Goal: Task Accomplishment & Management: Manage account settings

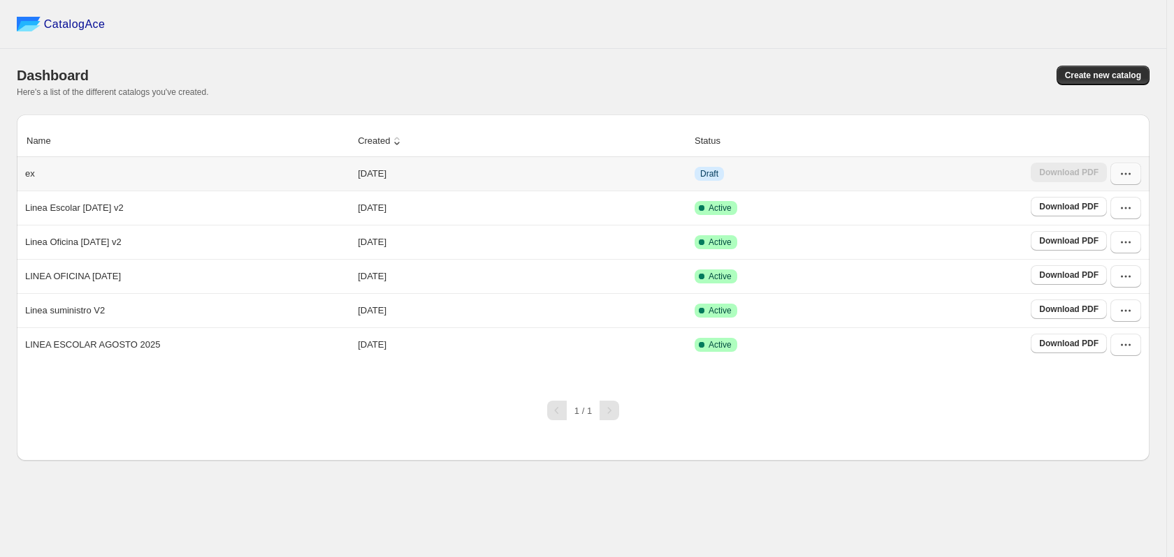
click at [1118, 173] on icon "button" at bounding box center [1125, 174] width 14 height 14
click at [1114, 293] on span "Edit" at bounding box center [1123, 300] width 71 height 14
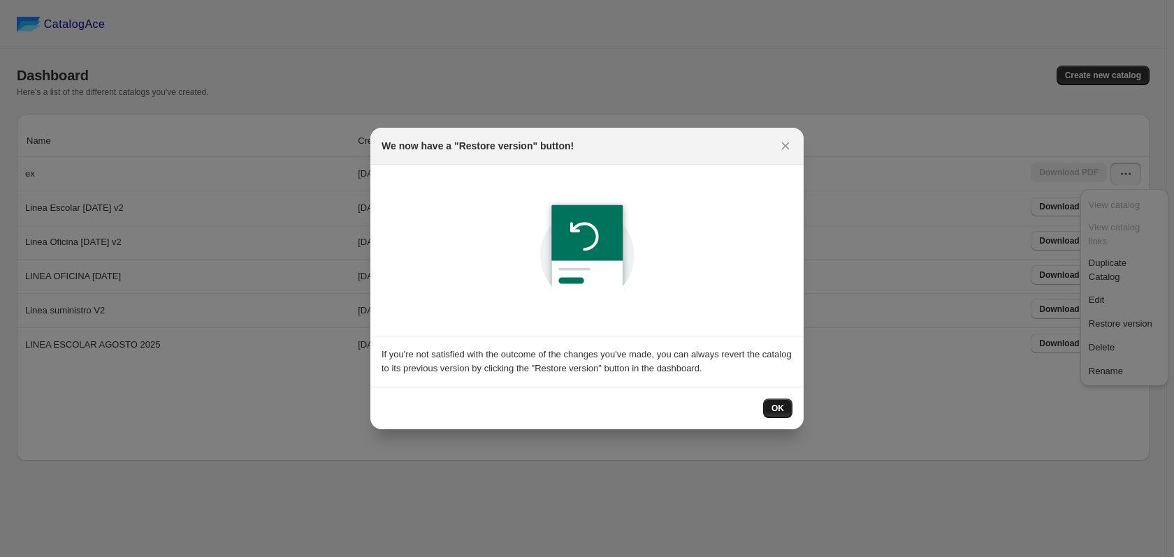
click at [777, 405] on span "OK" at bounding box center [777, 408] width 13 height 11
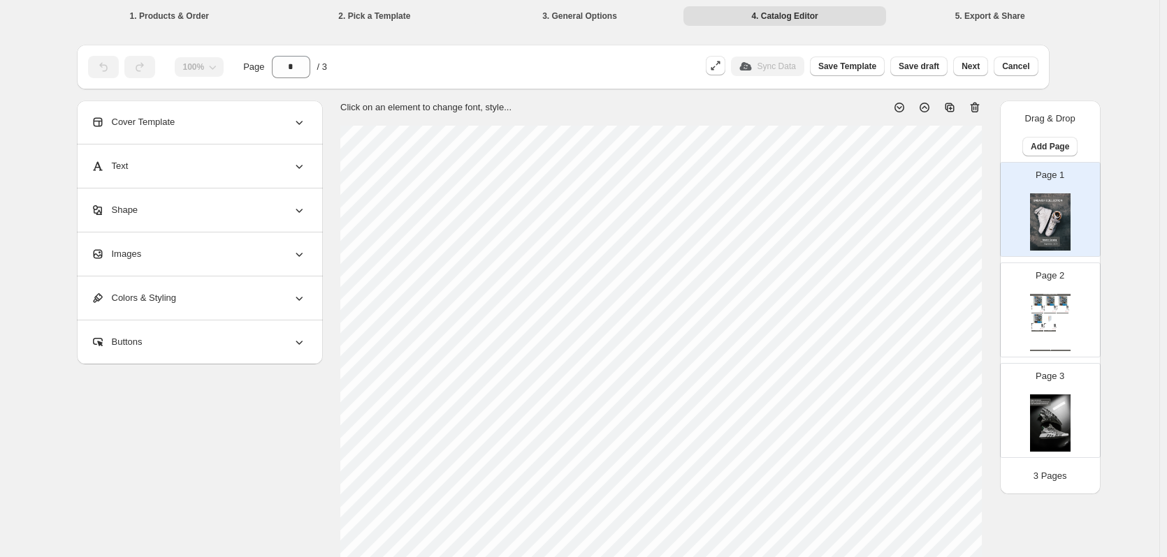
click at [1043, 325] on img at bounding box center [1042, 325] width 2 height 2
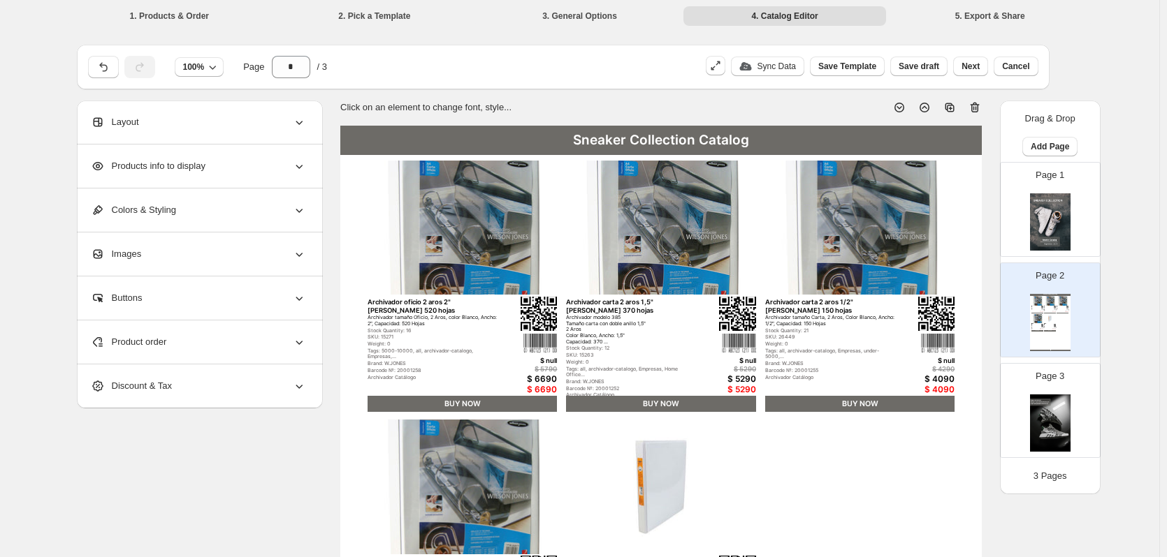
click at [271, 173] on div "Products info to display" at bounding box center [198, 166] width 215 height 43
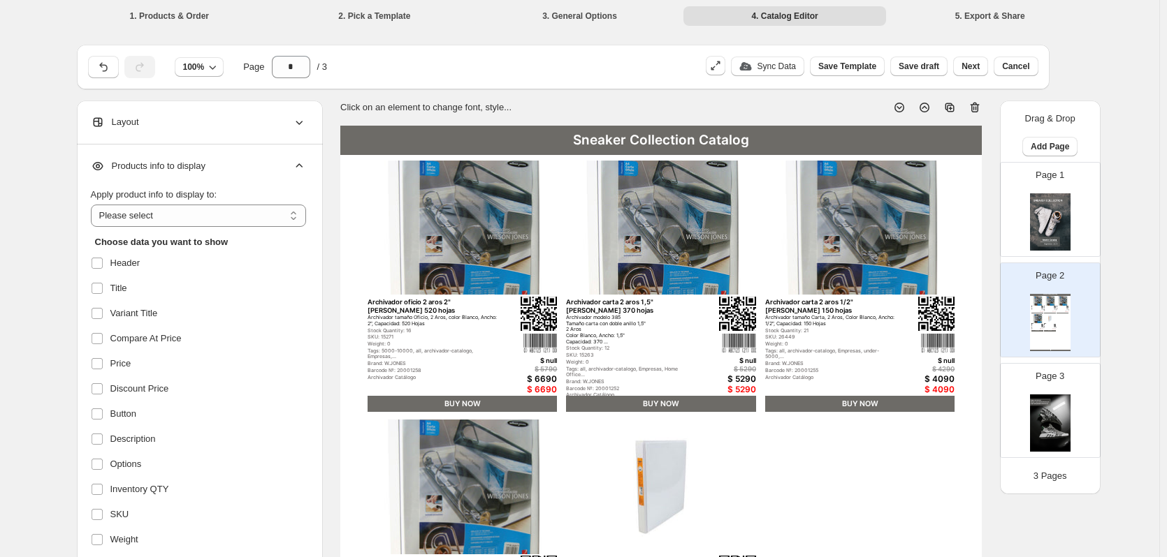
click at [271, 173] on div "Products info to display" at bounding box center [198, 166] width 215 height 43
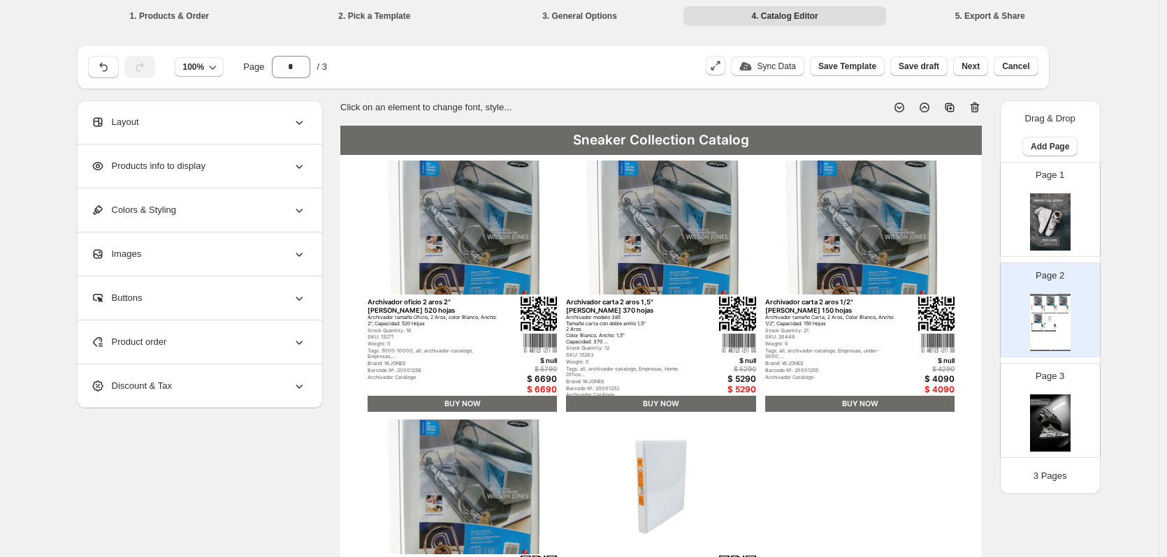
click at [247, 218] on div "Colors & Styling" at bounding box center [198, 210] width 215 height 43
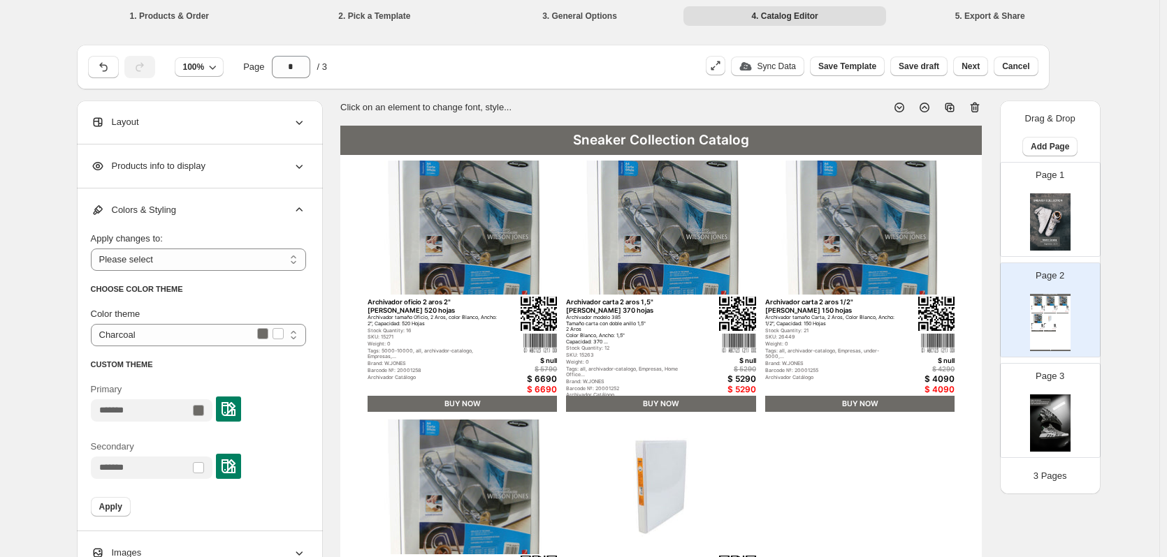
click at [247, 218] on div "Colors & Styling" at bounding box center [198, 210] width 215 height 43
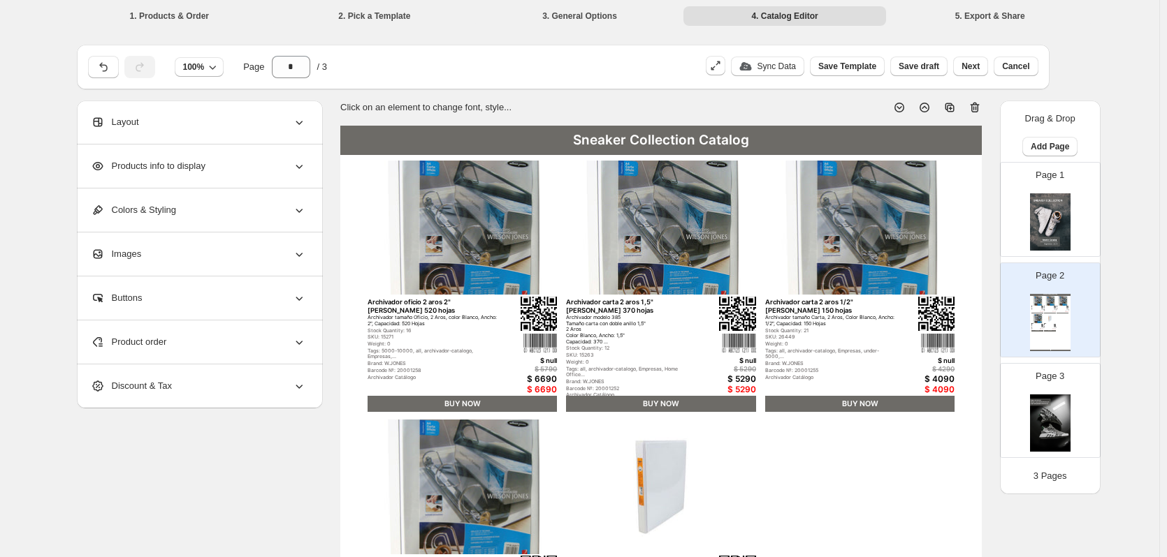
click at [239, 257] on div "Images" at bounding box center [198, 254] width 215 height 43
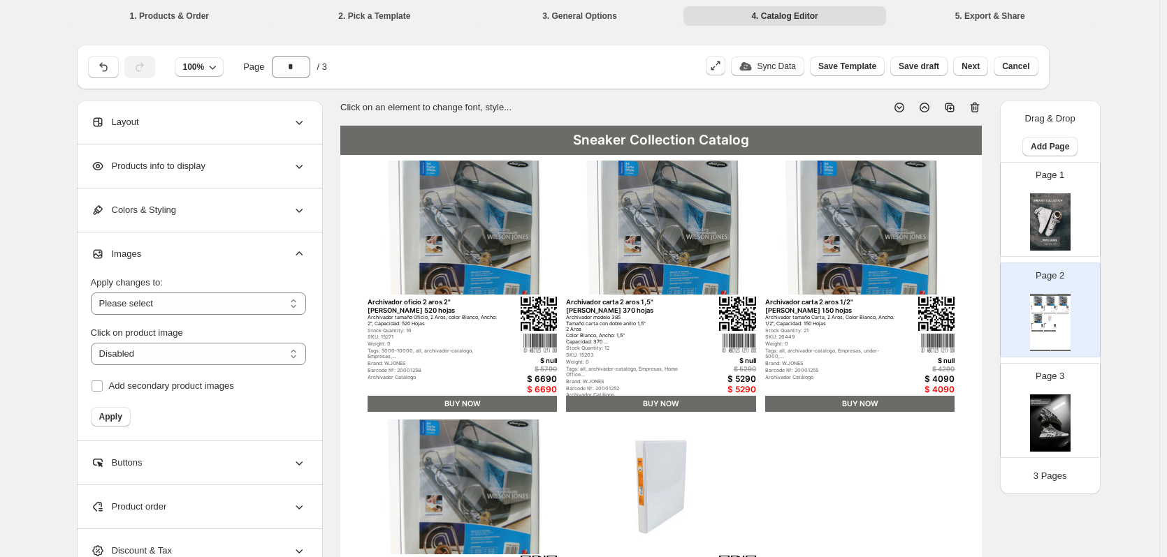
click at [239, 257] on div "Images" at bounding box center [198, 254] width 215 height 43
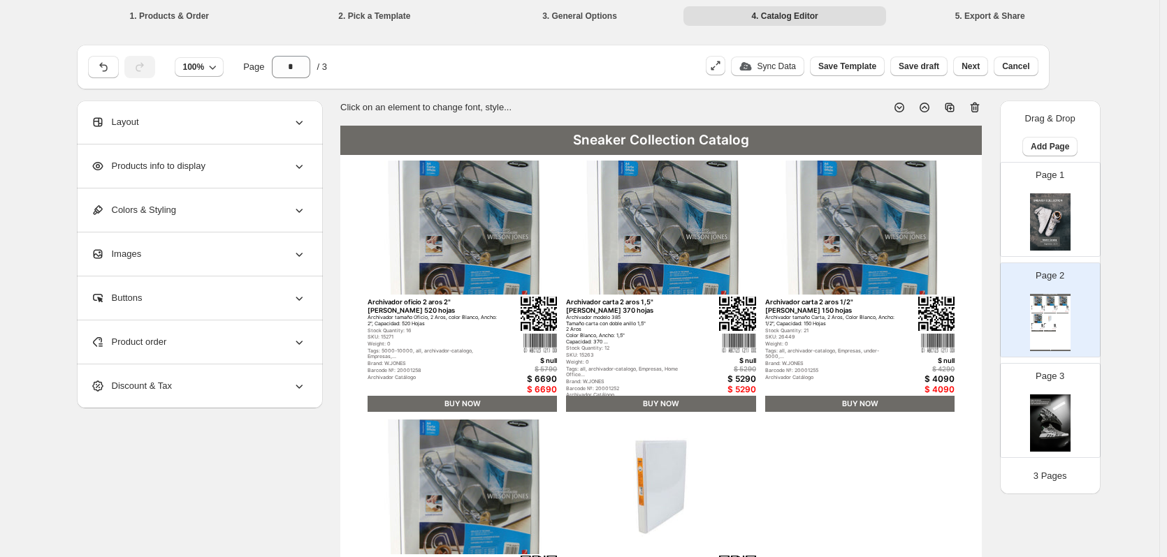
click at [182, 341] on div "Product order" at bounding box center [198, 342] width 215 height 43
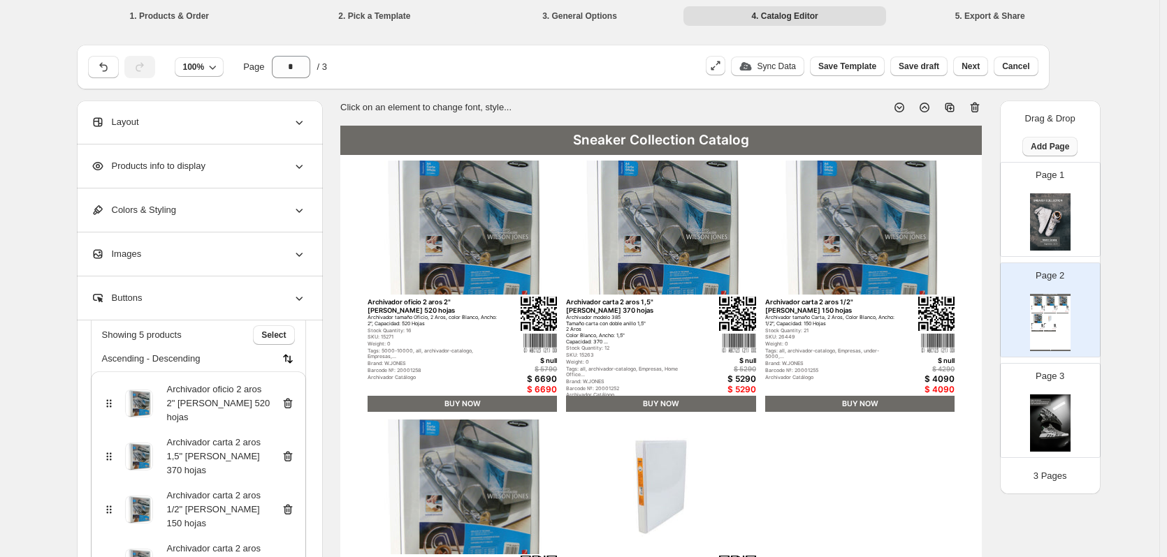
click at [1053, 149] on span "Add Page" at bounding box center [1049, 146] width 38 height 11
click at [1044, 205] on span "Product Grid Page" at bounding box center [1055, 200] width 78 height 14
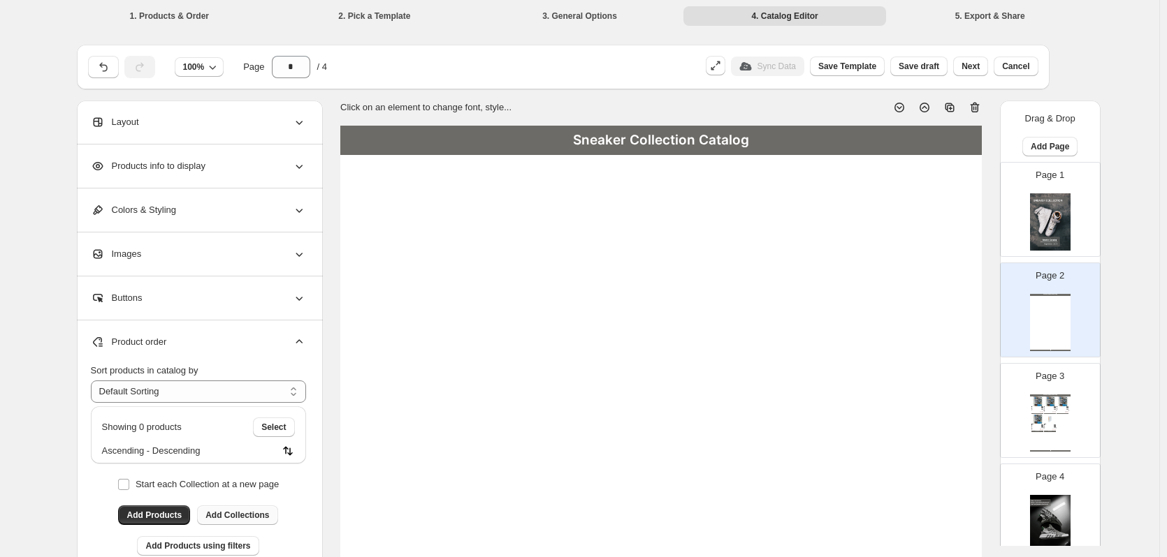
click at [249, 513] on span "Add Collections" at bounding box center [237, 515] width 64 height 11
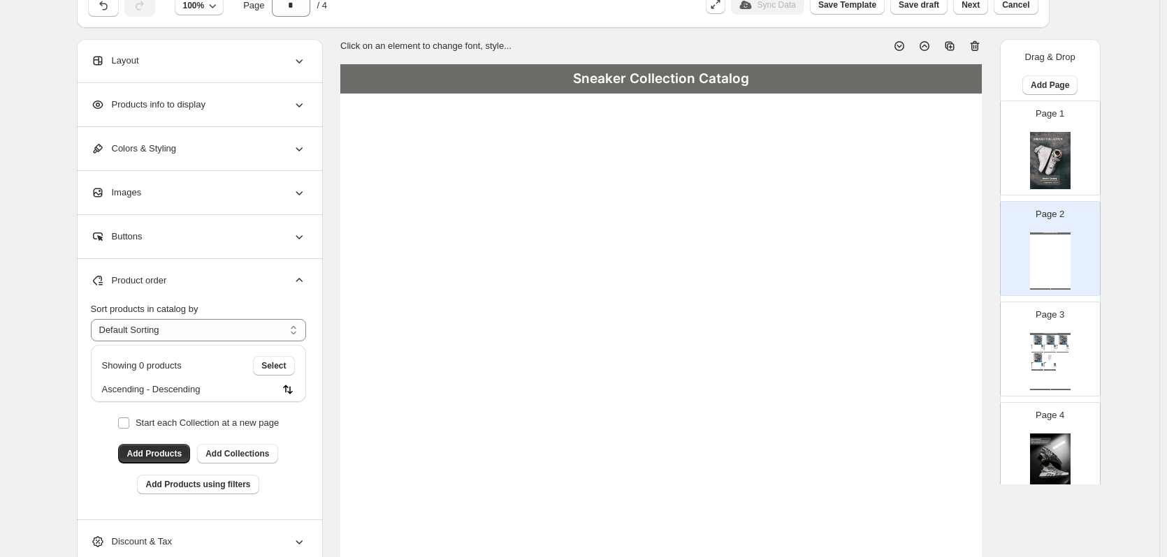
type input "*"
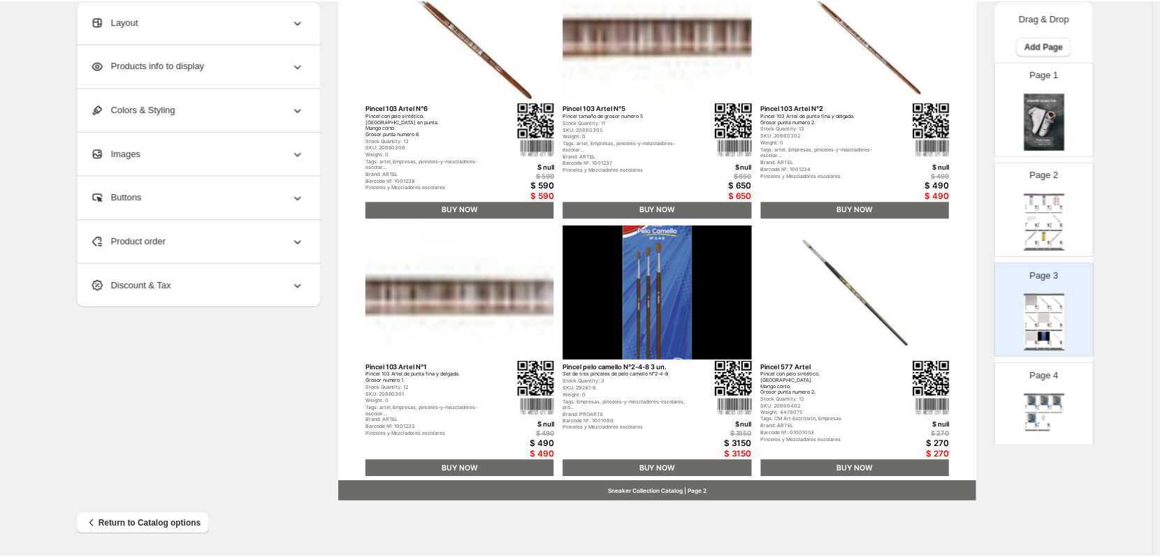
scroll to position [455, 0]
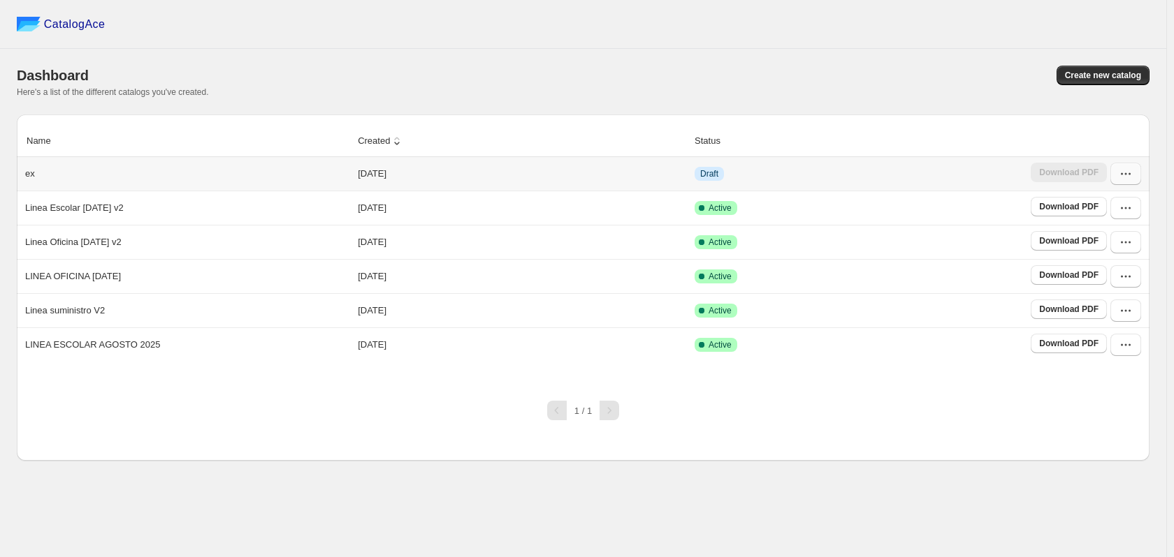
click at [1132, 182] on button "button" at bounding box center [1125, 174] width 31 height 22
click at [1105, 293] on span "Edit" at bounding box center [1123, 300] width 71 height 14
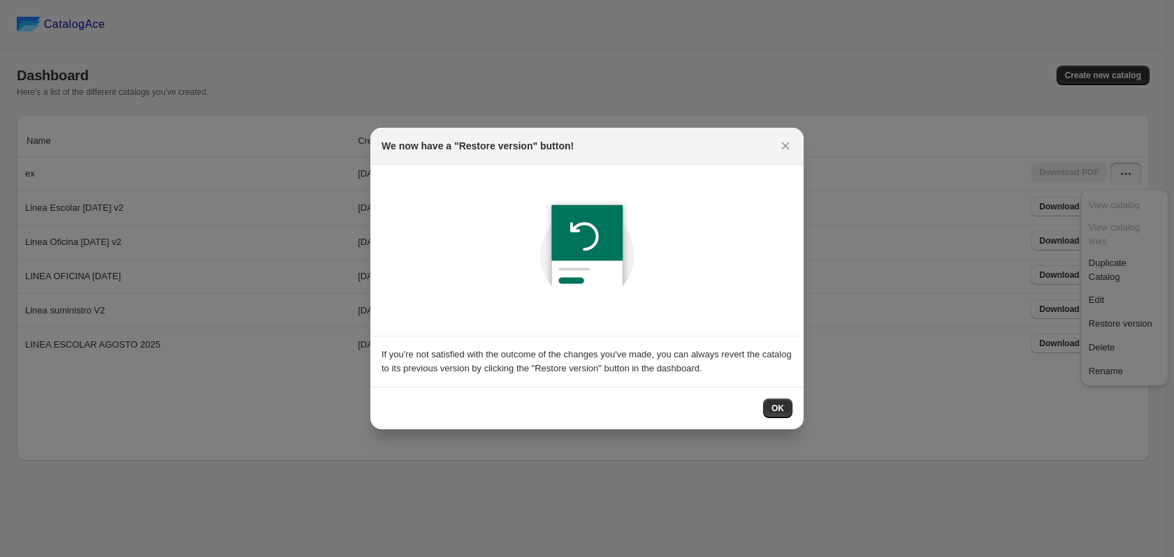
click at [782, 410] on span "OK" at bounding box center [777, 408] width 13 height 11
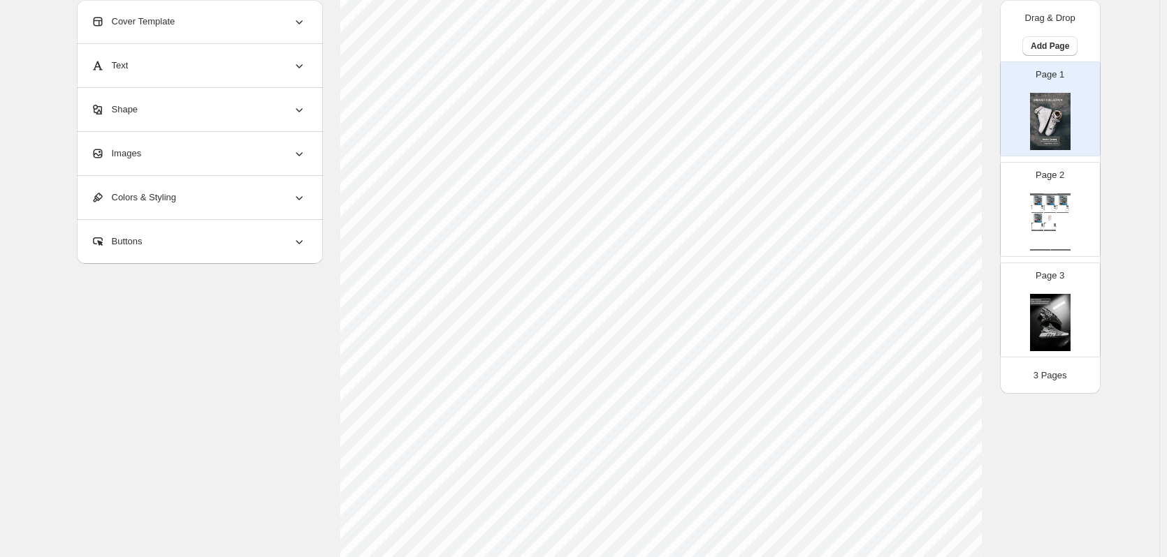
scroll to position [349, 0]
click at [1056, 208] on img at bounding box center [1054, 208] width 2 height 1
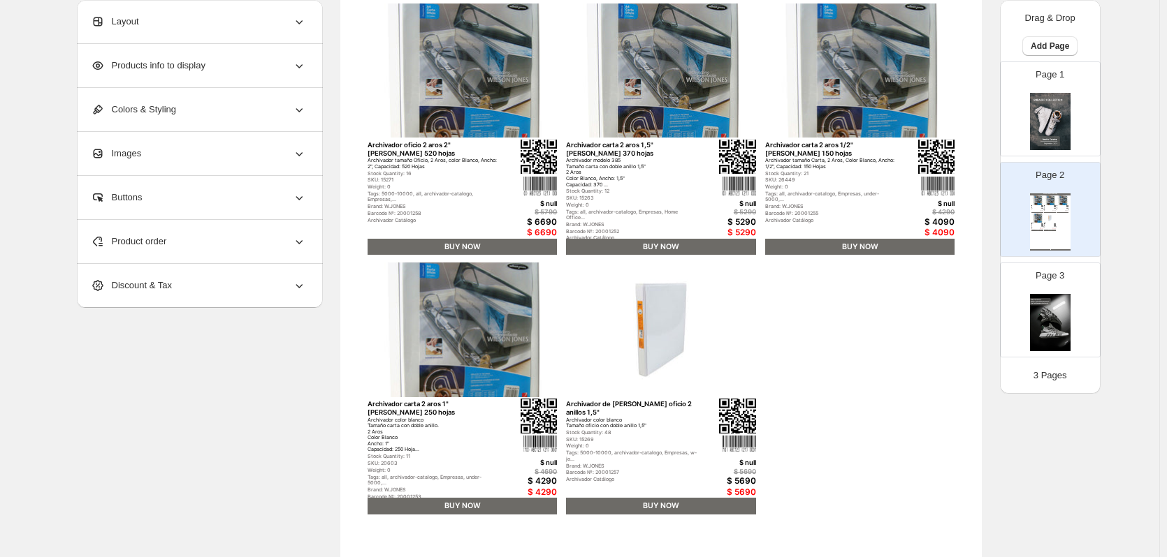
scroll to position [140, 0]
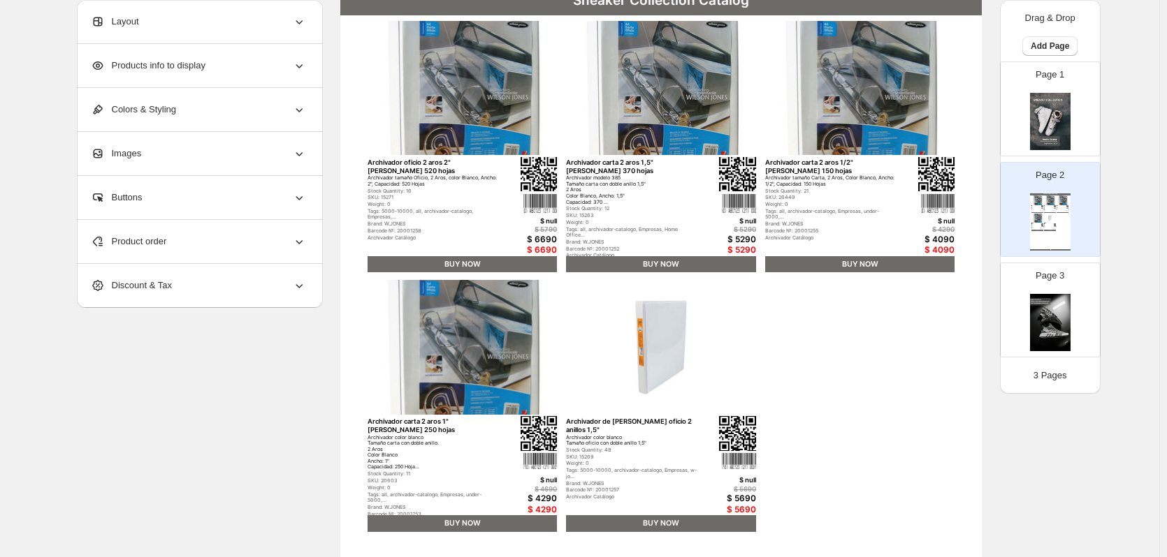
click at [189, 68] on span "Products info to display" at bounding box center [148, 66] width 115 height 14
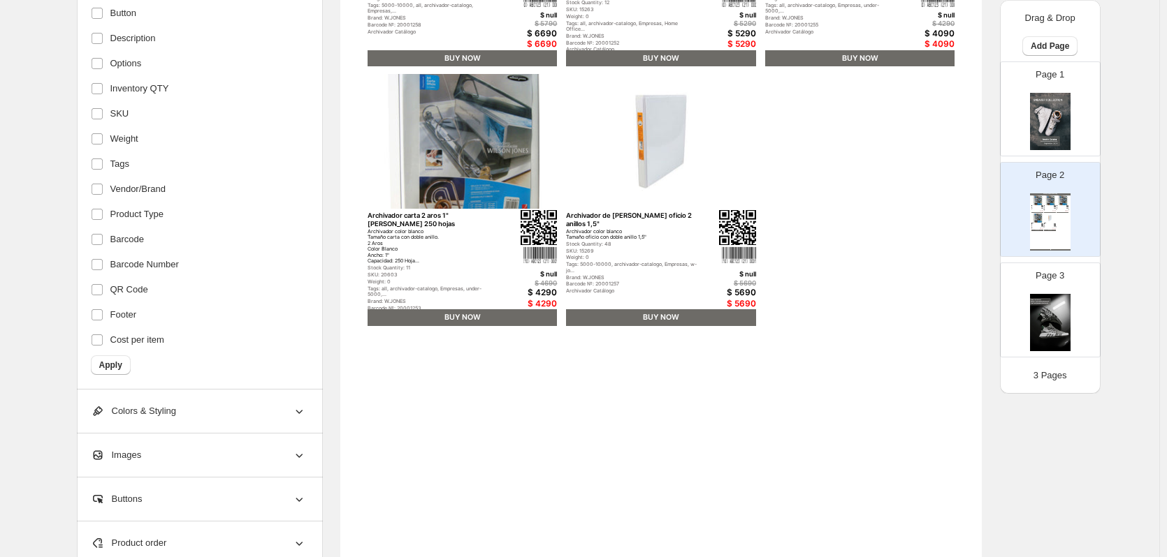
scroll to position [246, 0]
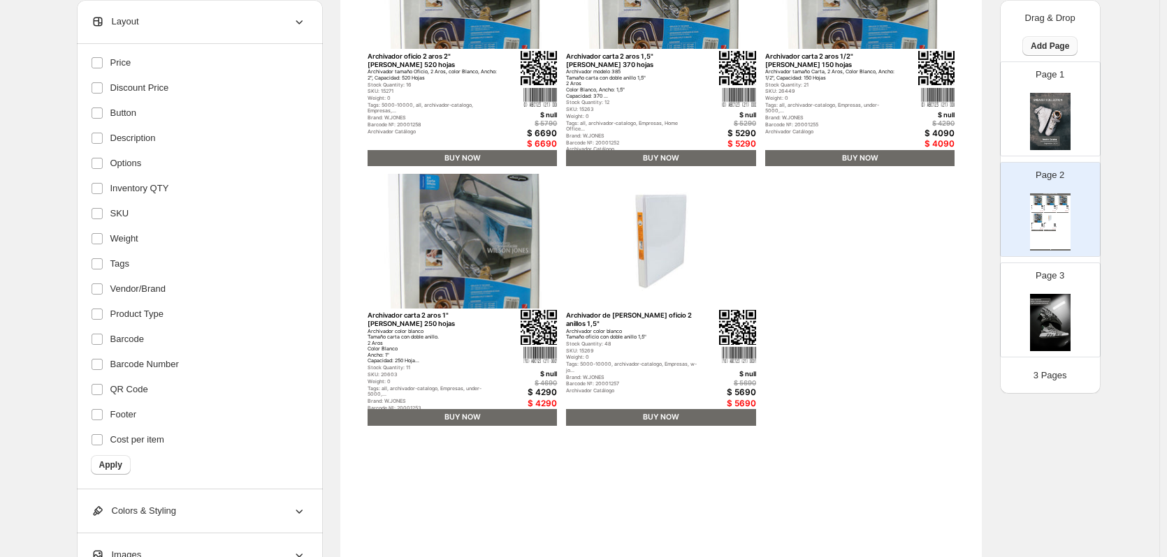
click at [1056, 44] on span "Add Page" at bounding box center [1049, 46] width 38 height 11
click at [1057, 98] on span "Product Grid Page" at bounding box center [1053, 99] width 75 height 10
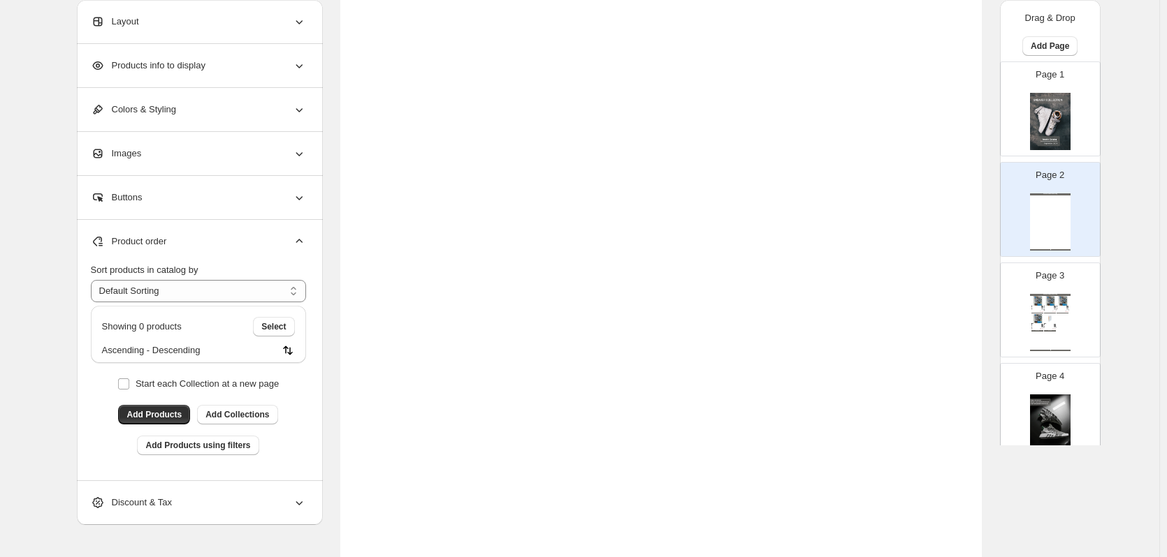
scroll to position [0, 0]
click at [233, 414] on span "Add Collections" at bounding box center [237, 414] width 64 height 11
type input "*"
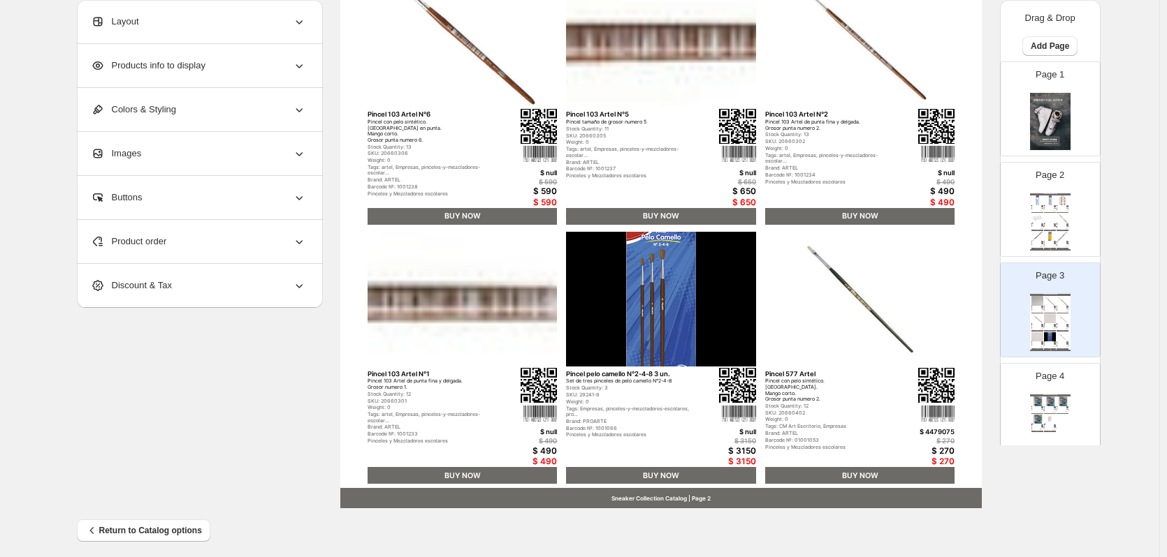
scroll to position [455, 0]
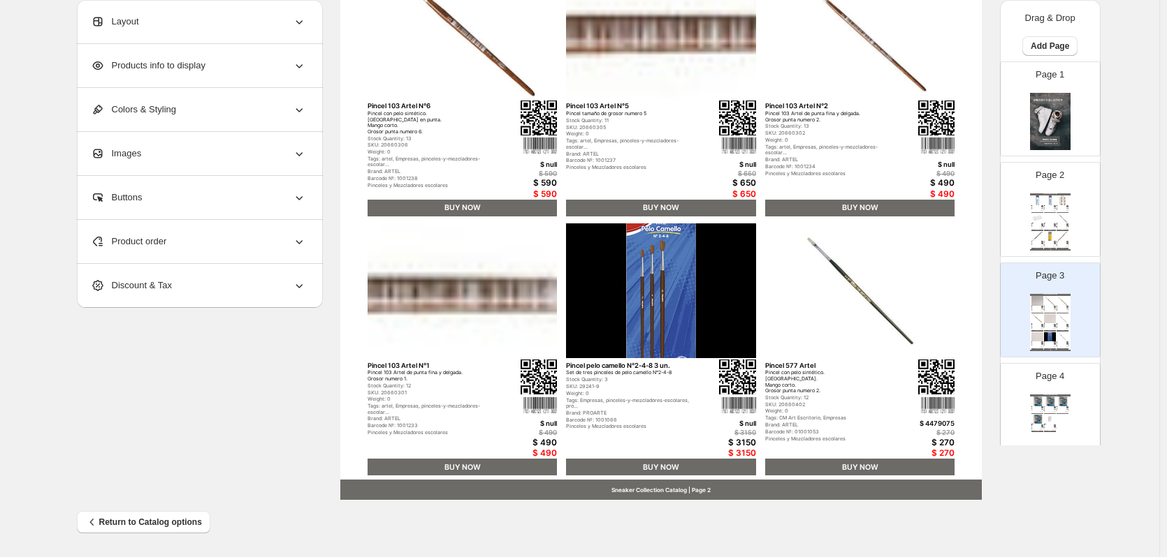
click at [926, 423] on div "$ 4479075" at bounding box center [921, 424] width 68 height 8
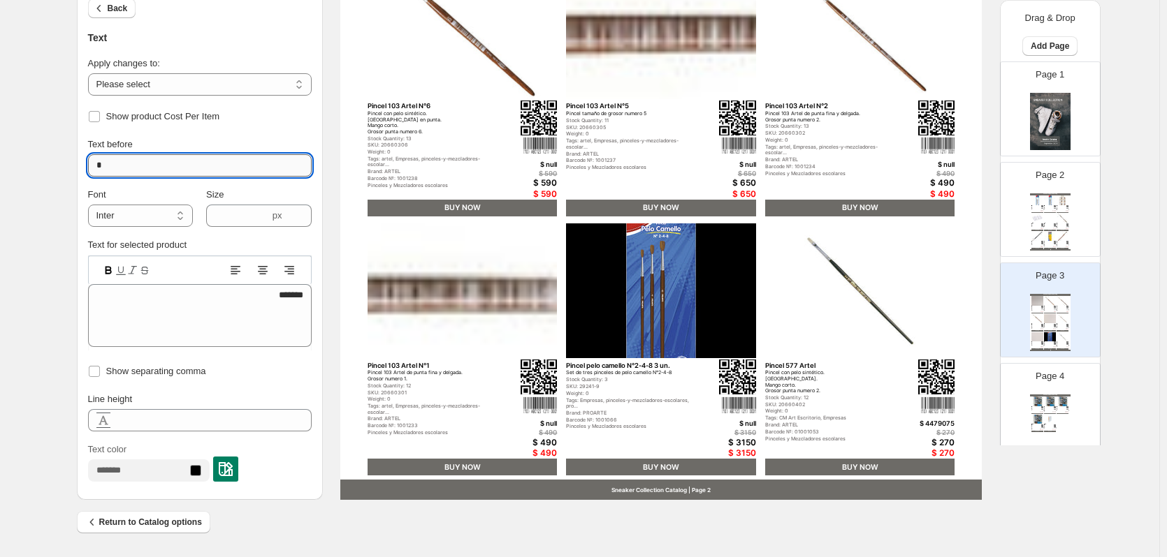
click at [159, 172] on input "*" at bounding box center [200, 165] width 224 height 22
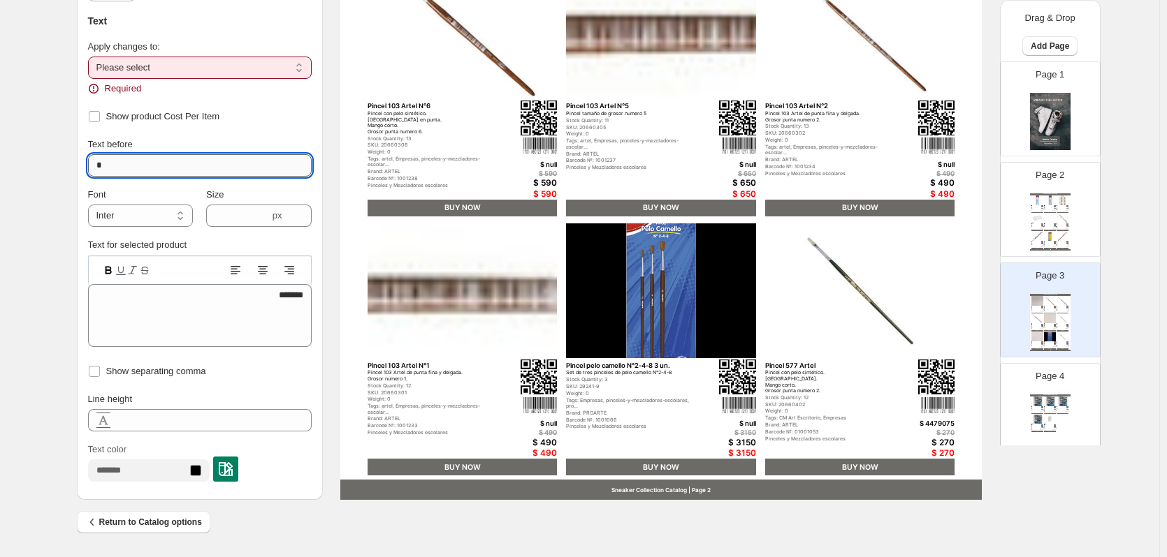
type input "*"
click at [178, 68] on select "**********" at bounding box center [200, 68] width 224 height 22
select select "**********"
click at [91, 73] on select "**********" at bounding box center [200, 68] width 224 height 22
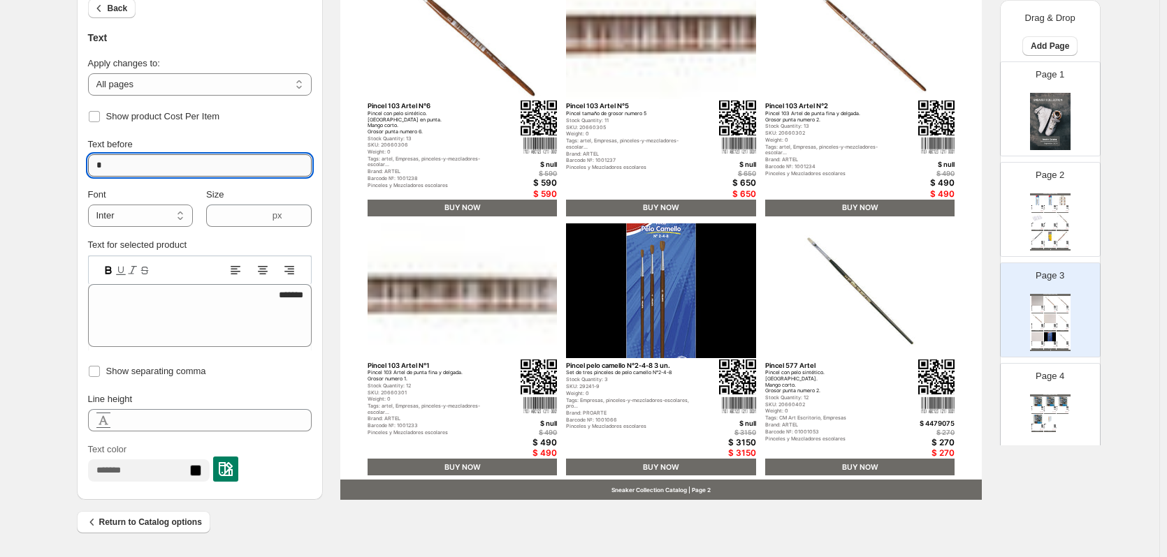
click at [119, 163] on input "*" at bounding box center [200, 165] width 224 height 22
type input "*****"
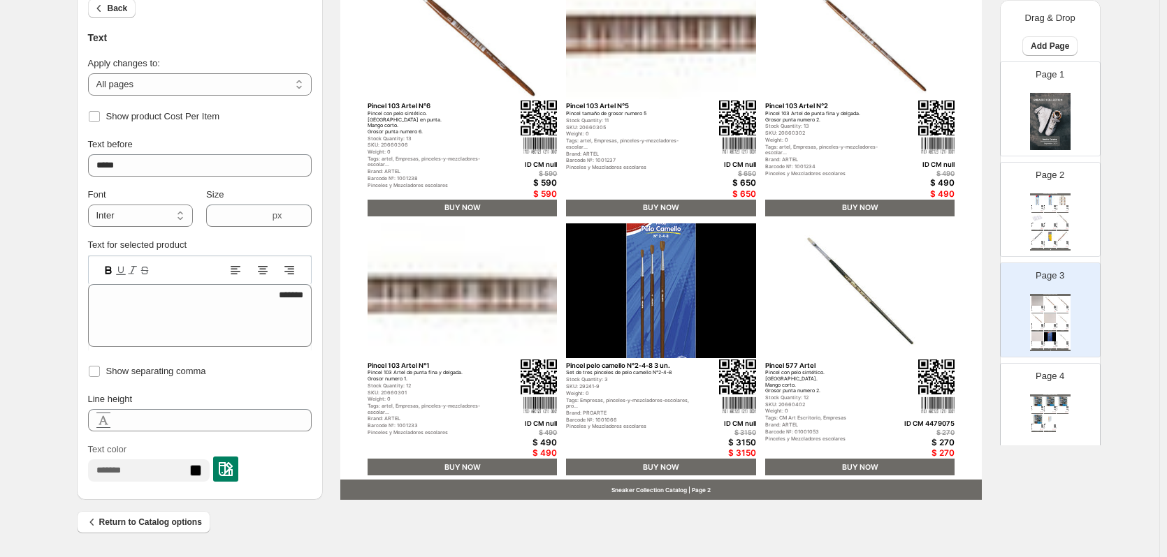
click at [273, 517] on div "Return to Catalog options" at bounding box center [574, 517] width 1017 height 34
click at [115, 11] on span "Back" at bounding box center [118, 8] width 20 height 11
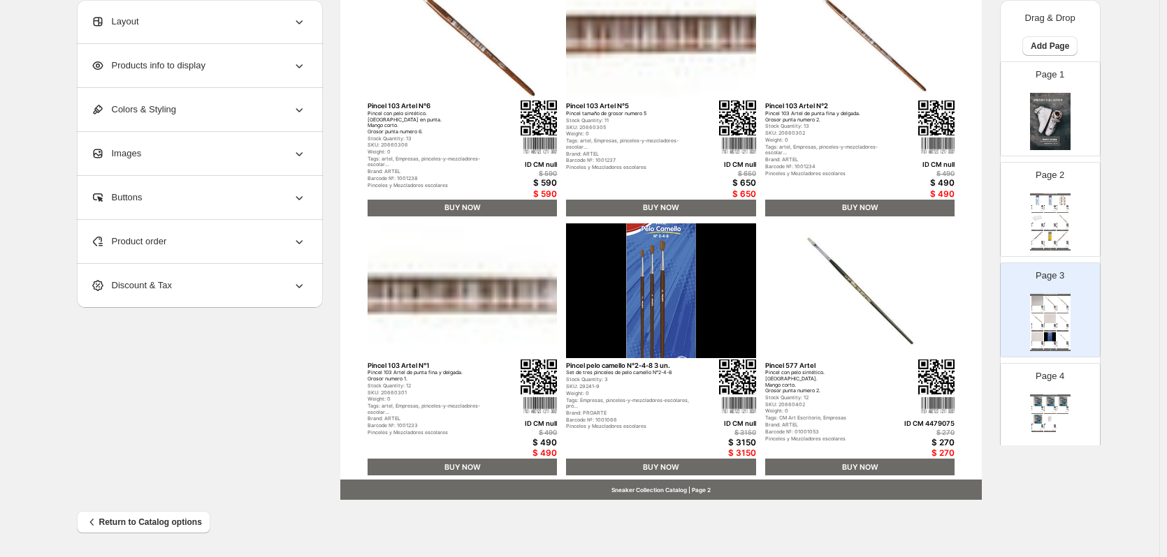
click at [194, 77] on div "Products info to display" at bounding box center [198, 65] width 215 height 43
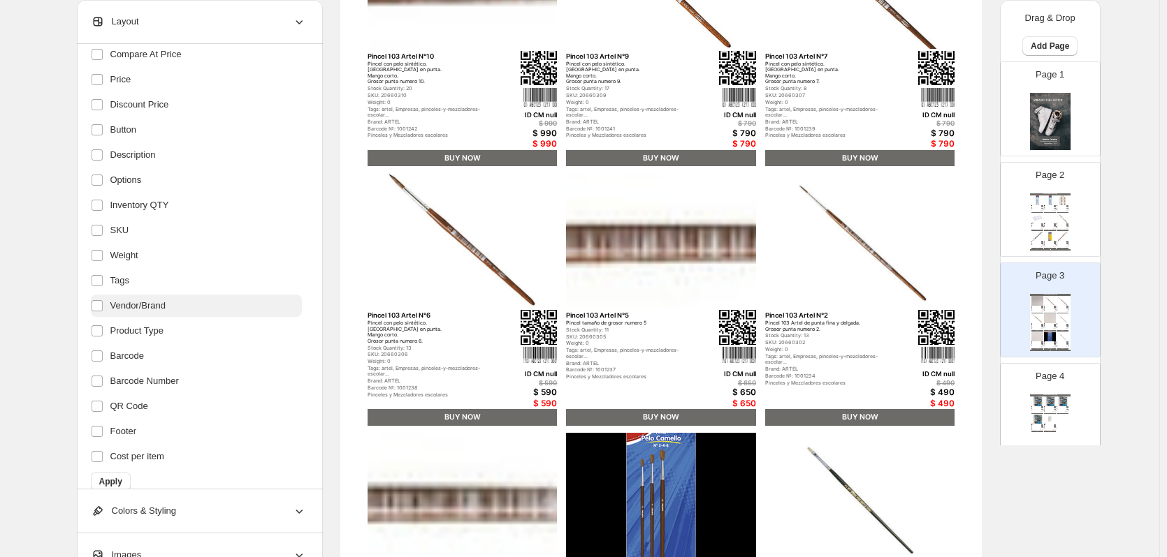
scroll to position [217, 0]
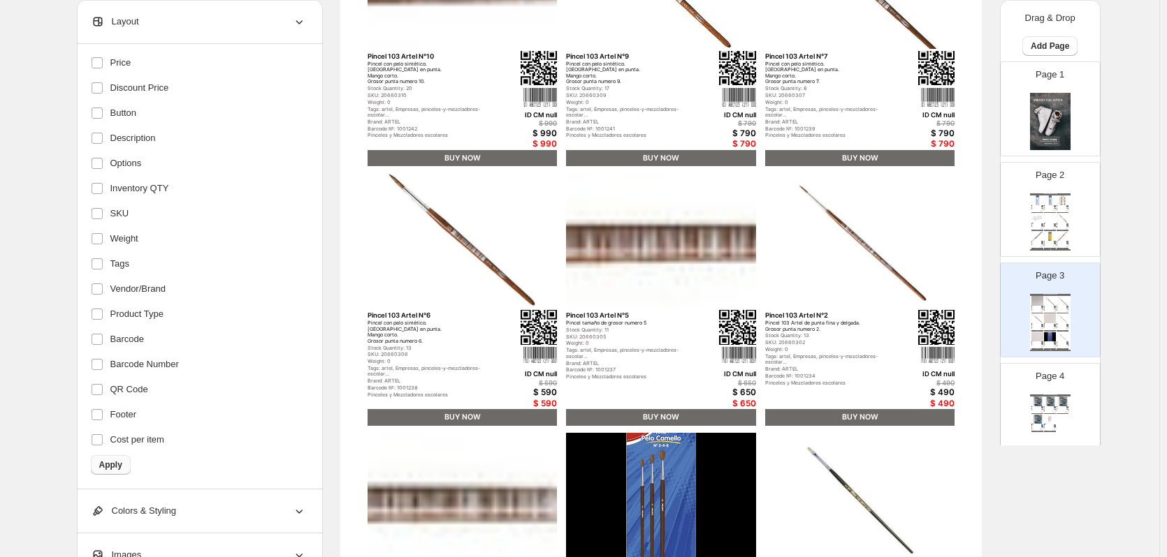
click at [119, 465] on span "Apply" at bounding box center [110, 465] width 23 height 11
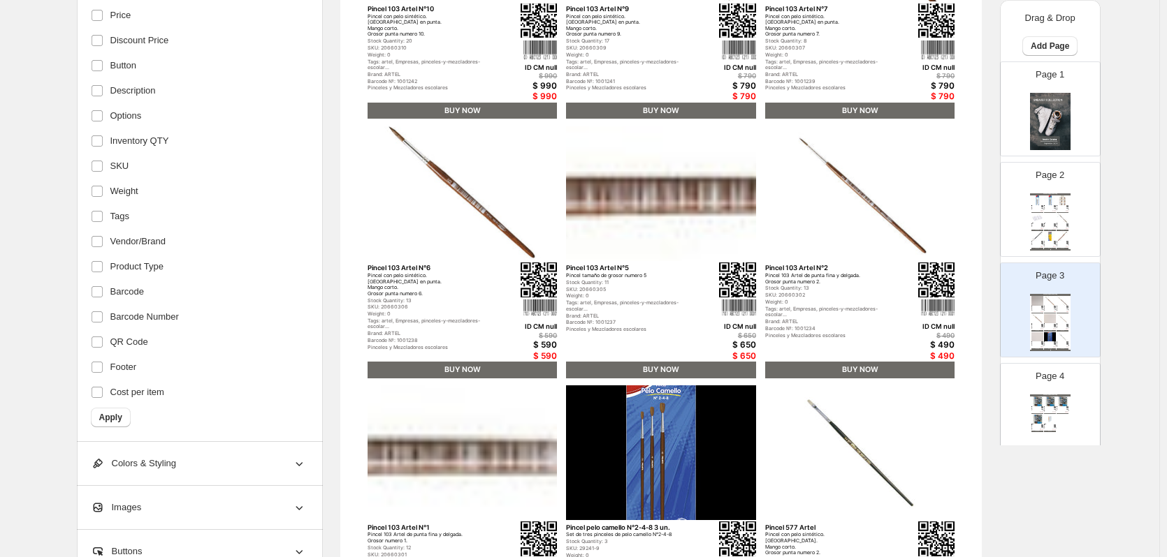
scroll to position [386, 0]
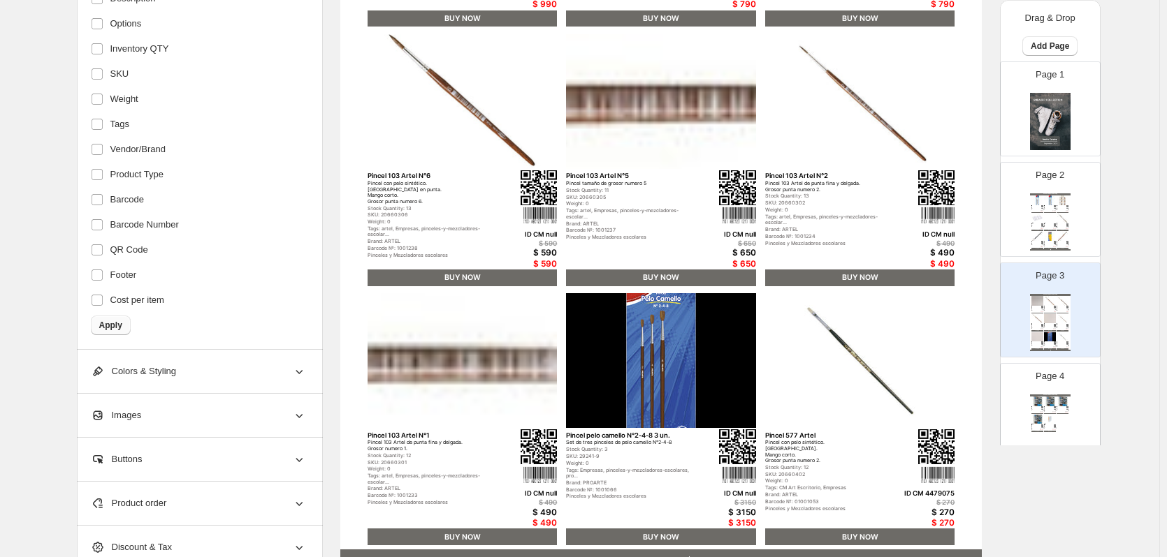
click at [110, 326] on span "Apply" at bounding box center [110, 325] width 23 height 11
click at [120, 327] on span "Apply" at bounding box center [110, 325] width 23 height 11
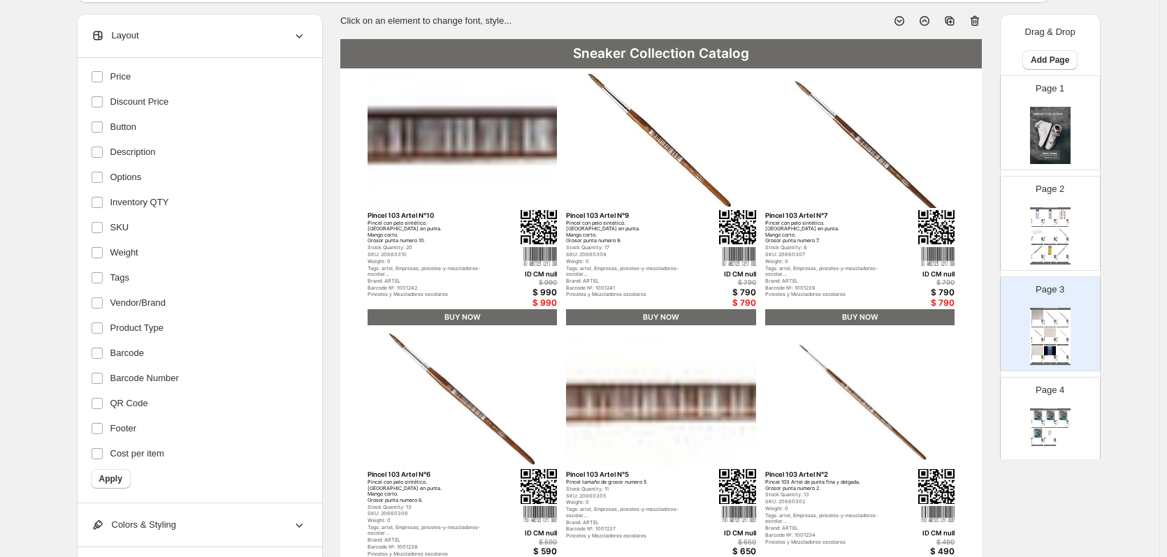
scroll to position [0, 0]
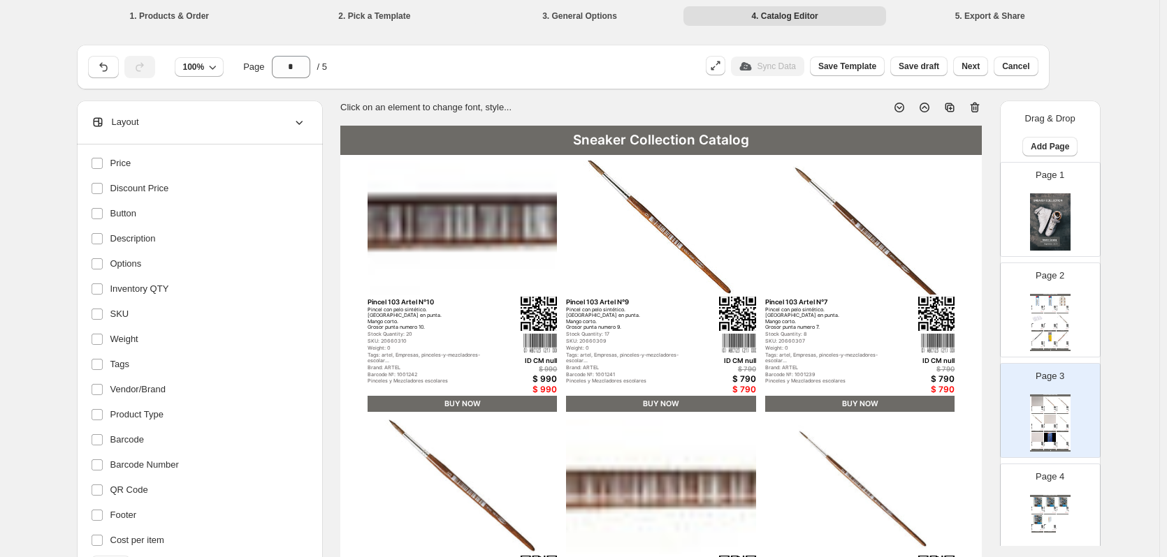
click at [432, 65] on div "100% Page * / 5" at bounding box center [388, 64] width 612 height 28
click at [1046, 309] on div "Tags: Empresas, Lista Escolar, pinceles-y-mezcladores..." at bounding box center [1048, 309] width 8 height 1
type input "*"
click at [1046, 309] on div "Tags: Empresas, Lista Escolar, pinceles-y-mezcladores..." at bounding box center [1048, 309] width 8 height 1
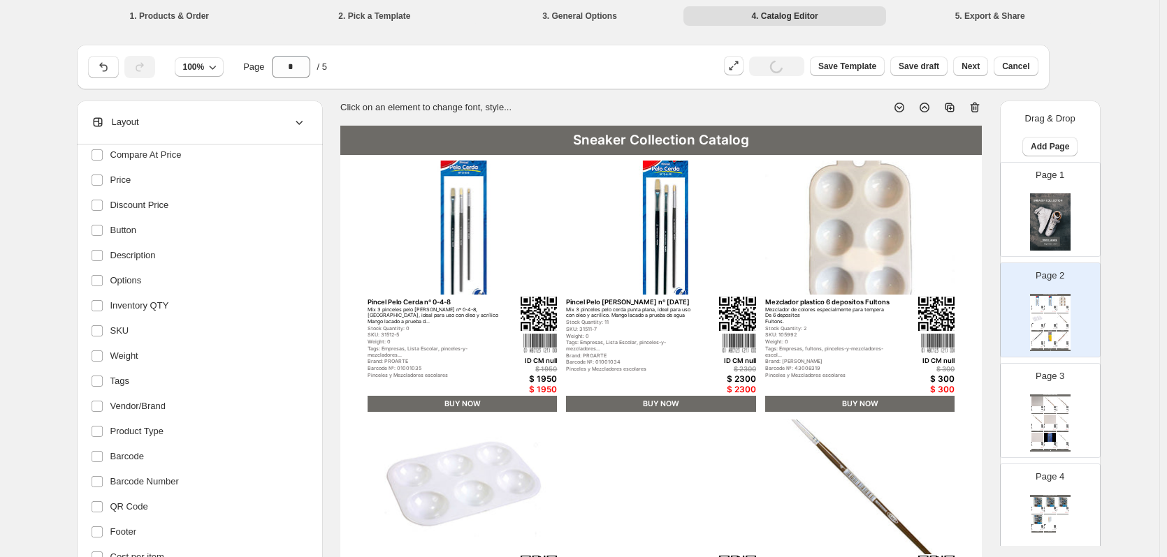
click at [1046, 309] on div "Tags: Empresas, Lista Escolar, pinceles-y-mezcladores..." at bounding box center [1048, 309] width 8 height 1
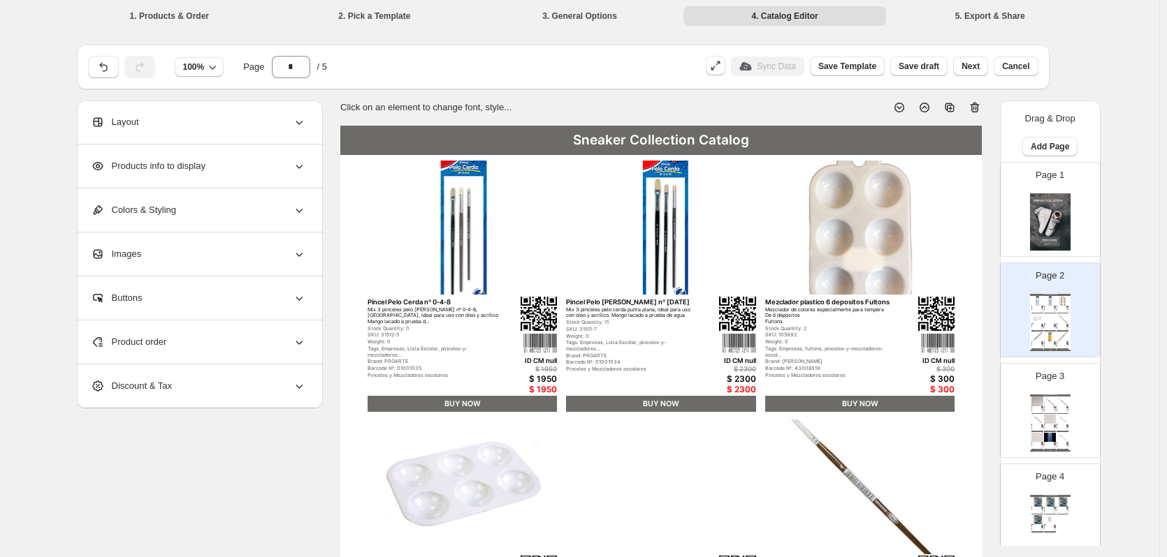
click at [181, 168] on span "Products info to display" at bounding box center [148, 166] width 115 height 14
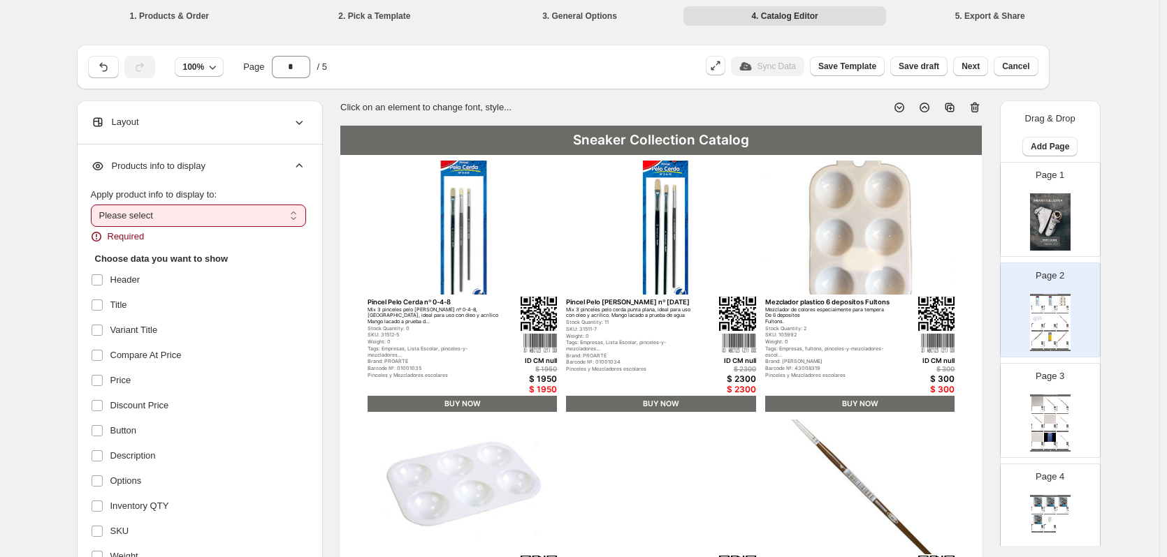
click at [178, 212] on select "**********" at bounding box center [198, 216] width 215 height 22
select select "*********"
click at [94, 205] on select "**********" at bounding box center [198, 216] width 215 height 22
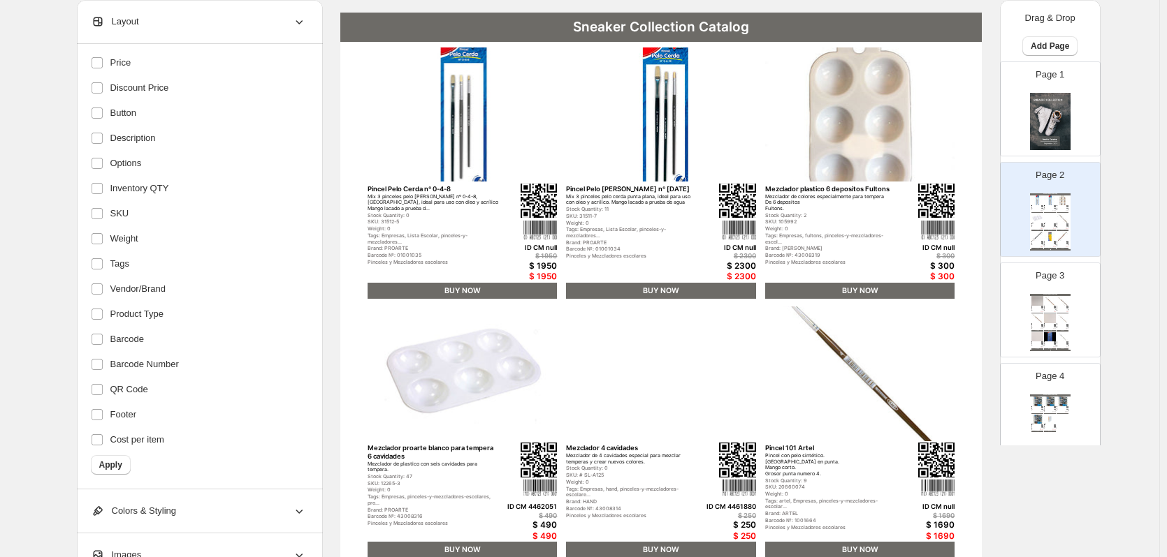
scroll to position [210, 0]
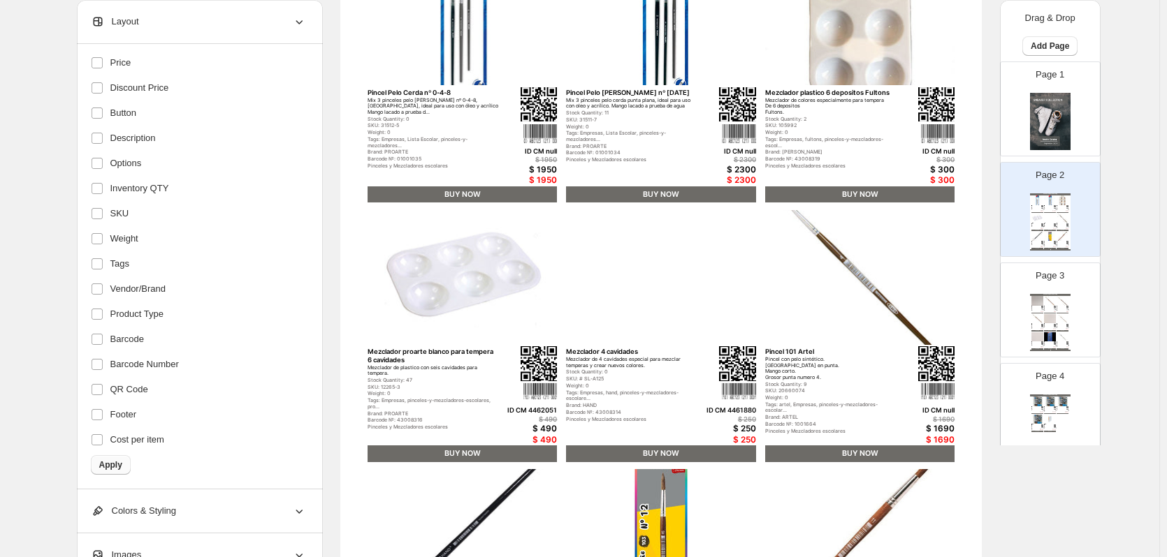
click at [113, 466] on span "Apply" at bounding box center [110, 465] width 23 height 11
click at [115, 469] on span "Apply" at bounding box center [110, 465] width 23 height 11
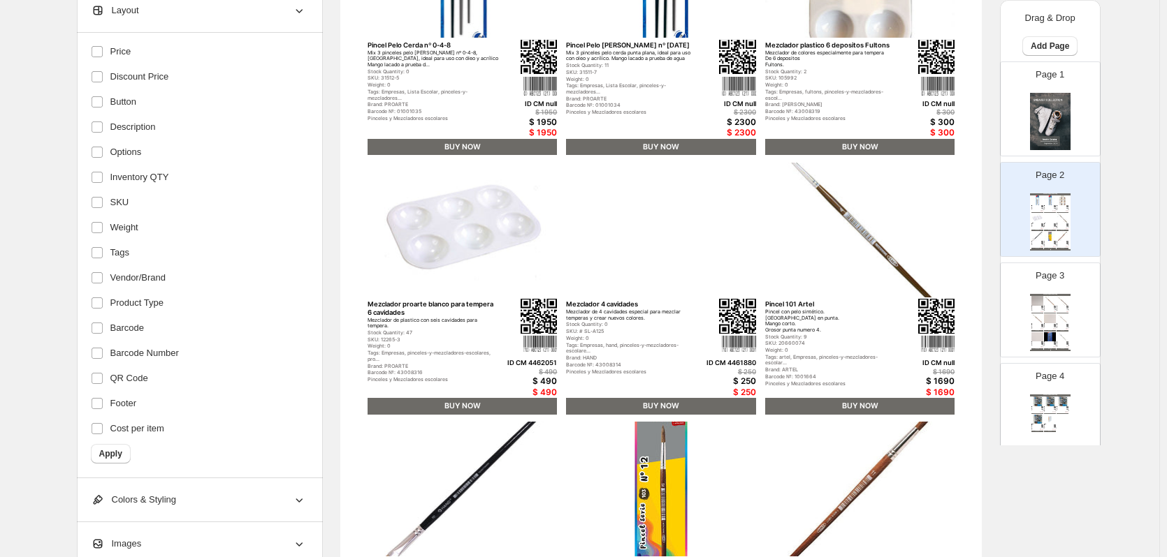
scroll to position [279, 0]
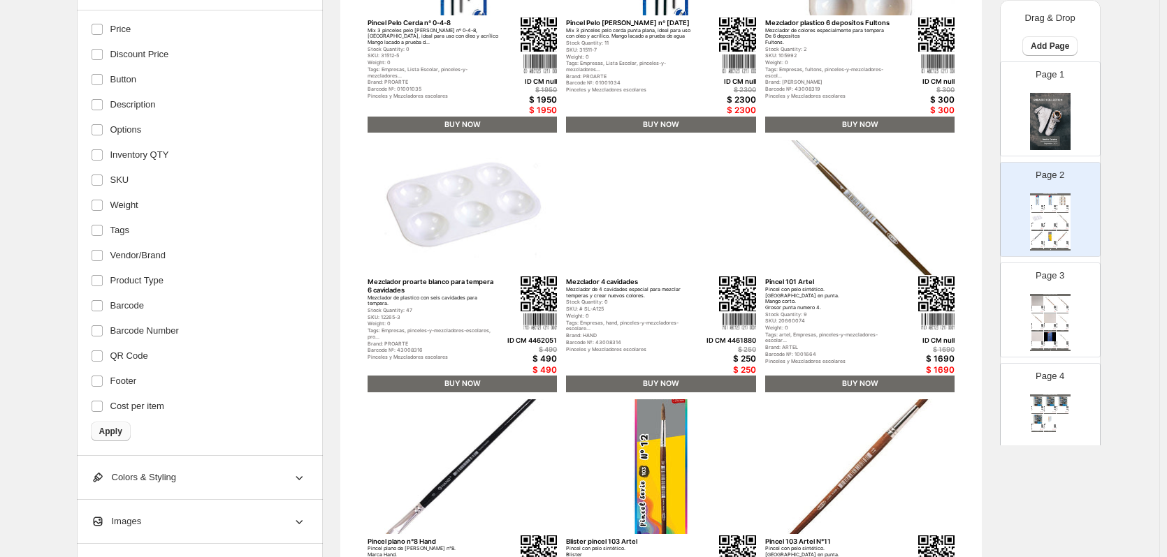
click at [116, 432] on span "Apply" at bounding box center [110, 431] width 23 height 11
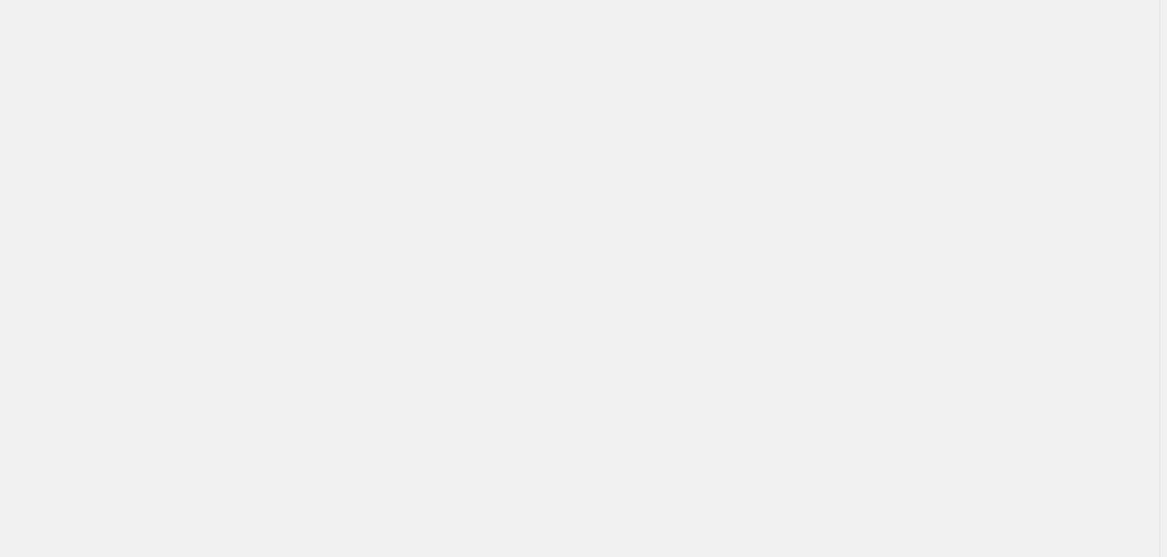
scroll to position [0, 0]
